Goal: Task Accomplishment & Management: Manage account settings

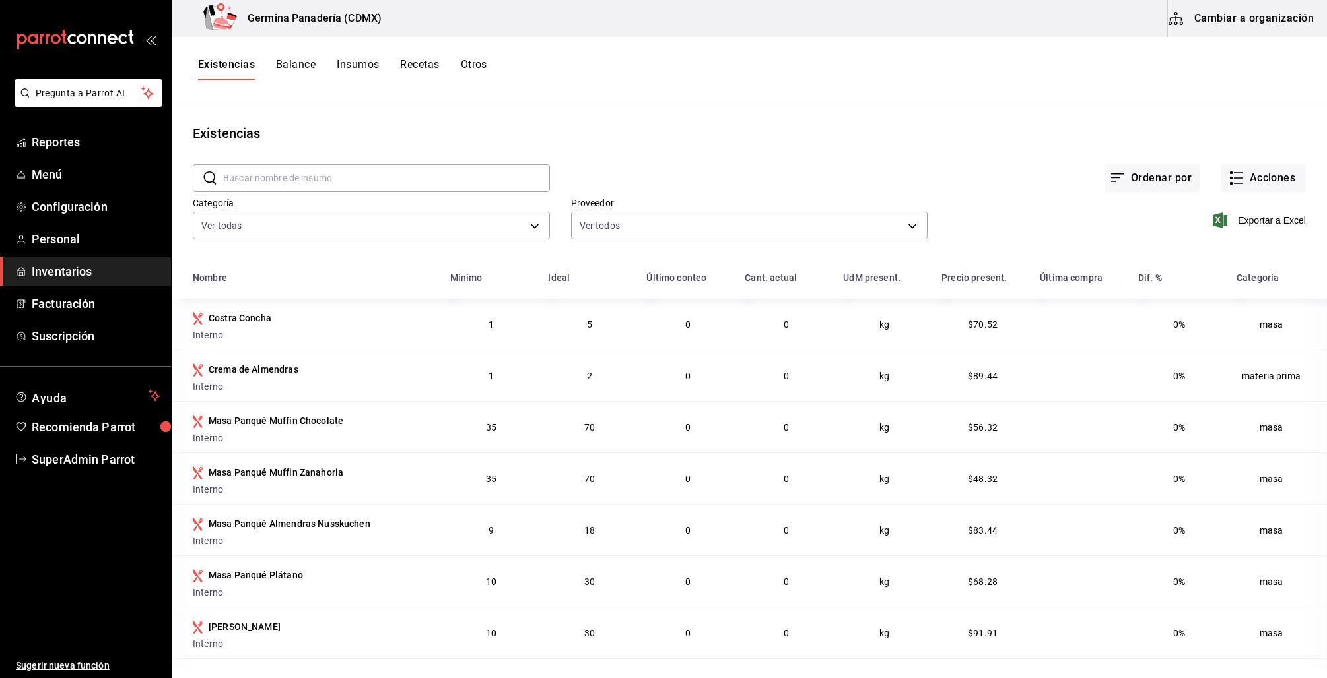
scroll to position [158, 0]
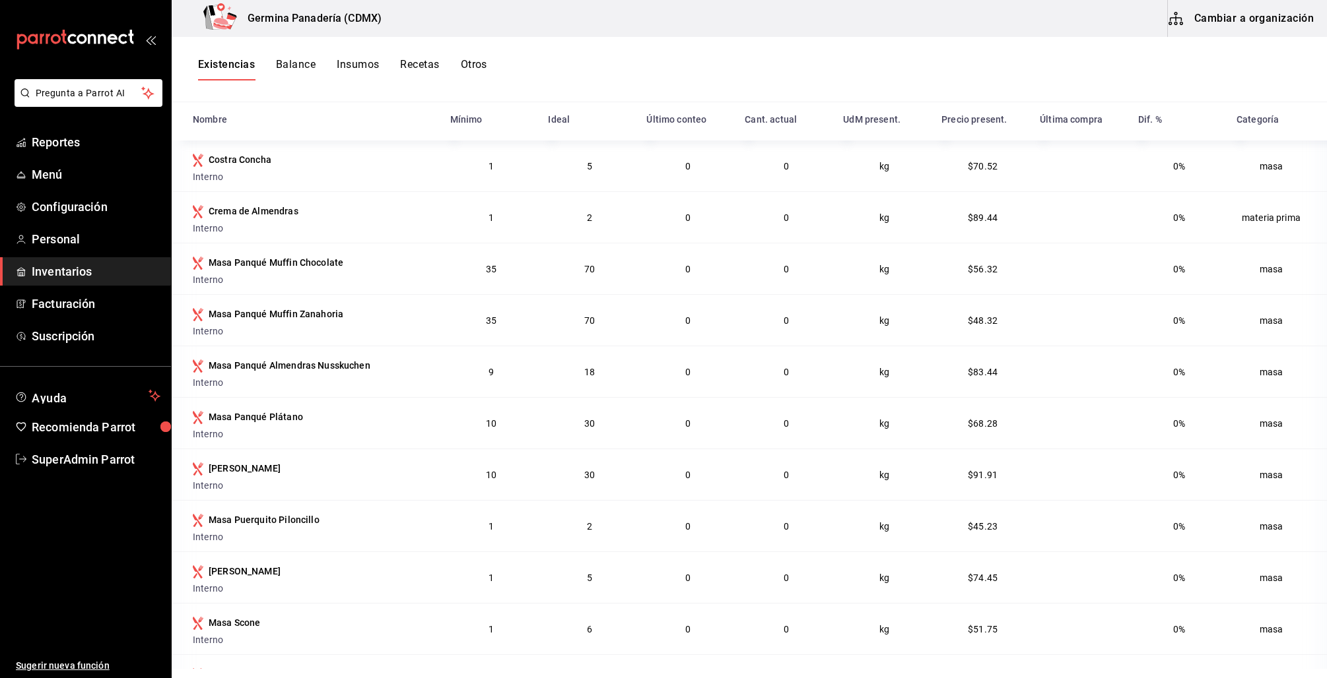
drag, startPoint x: 90, startPoint y: 448, endPoint x: 138, endPoint y: 449, distance: 48.2
click at [90, 448] on link "SuperAdmin Parrot" at bounding box center [85, 459] width 171 height 28
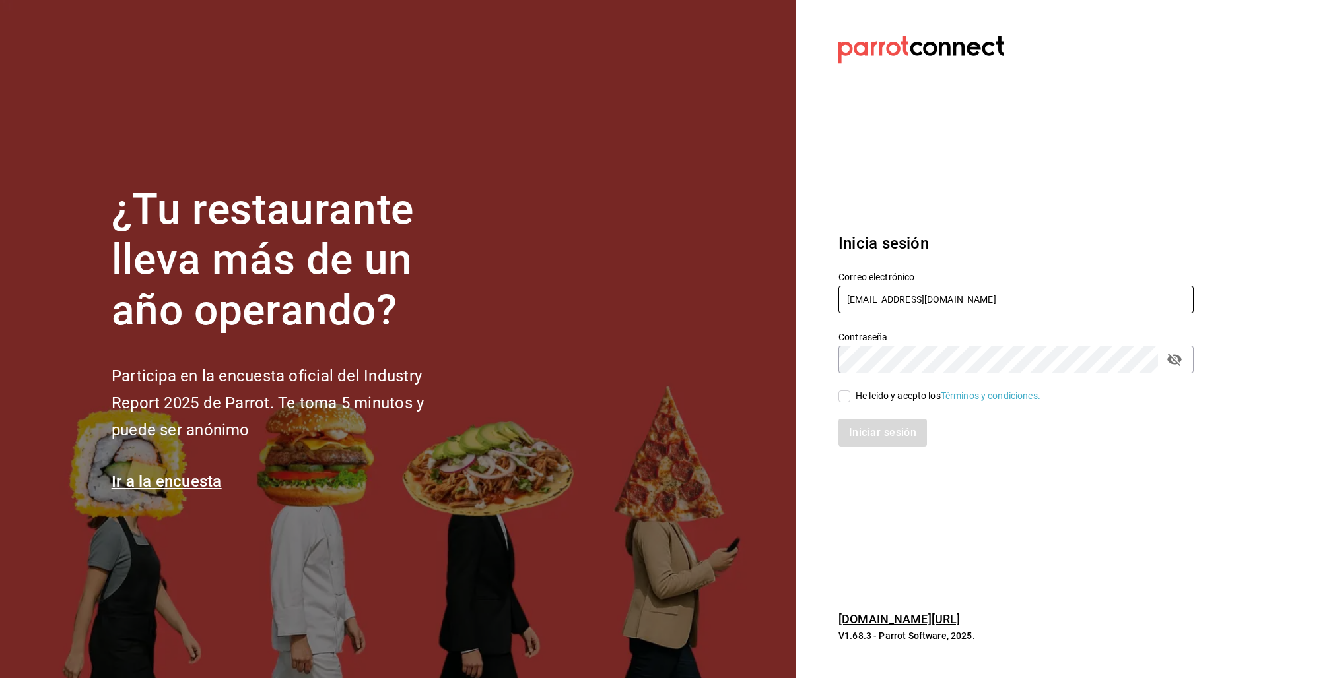
click at [848, 304] on input "[EMAIL_ADDRESS][DOMAIN_NAME]" at bounding box center [1015, 300] width 355 height 28
click at [848, 303] on input "[EMAIL_ADDRESS][DOMAIN_NAME]" at bounding box center [1015, 300] width 355 height 28
type input "[EMAIL_ADDRESS][DOMAIN_NAME]"
click at [860, 393] on div "He leído y acepto los Términos y condiciones." at bounding box center [947, 396] width 185 height 14
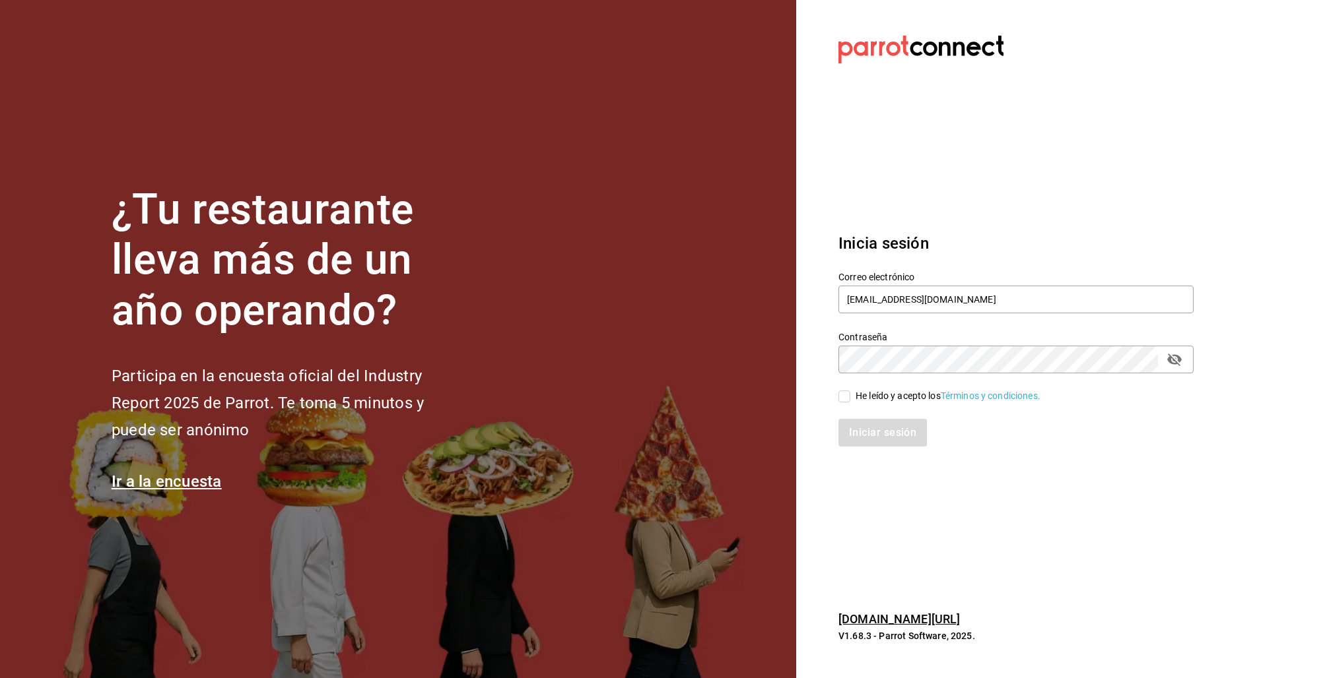
click at [850, 393] on input "He leído y acepto los Términos y condiciones." at bounding box center [844, 397] width 12 height 12
checkbox input "true"
click at [865, 436] on button "Iniciar sesión" at bounding box center [883, 433] width 90 height 28
